Goal: Check status: Check status

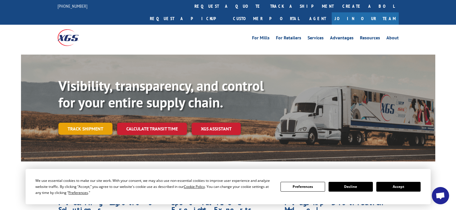
click at [102, 123] on link "Track shipment" at bounding box center [85, 129] width 54 height 12
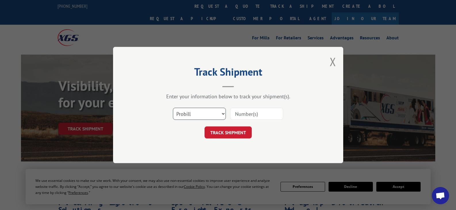
click at [218, 113] on select "Select category... Probill BOL PO" at bounding box center [199, 114] width 53 height 12
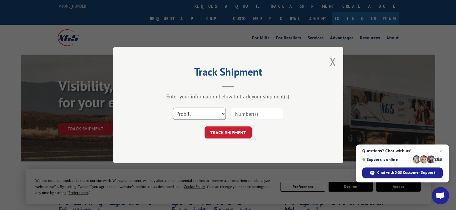
select select "bol"
click at [173, 108] on select "Select category... Probill BOL PO" at bounding box center [199, 114] width 53 height 12
click at [246, 115] on input at bounding box center [256, 114] width 53 height 12
type input "5193552"
click at [228, 129] on button "TRACK SHIPMENT" at bounding box center [228, 133] width 47 height 12
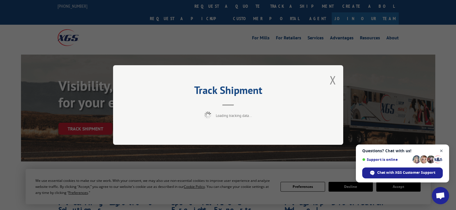
click at [444, 152] on span "Open chat" at bounding box center [441, 151] width 7 height 7
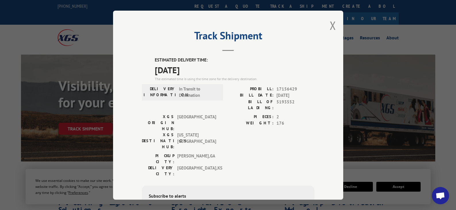
click at [336, 26] on div "Track Shipment ESTIMATED DELIVERY TIME: [DATE] The estimated time is using the …" at bounding box center [228, 105] width 230 height 189
click at [330, 25] on button "Close modal" at bounding box center [333, 25] width 6 height 15
